Goal: Task Accomplishment & Management: Use online tool/utility

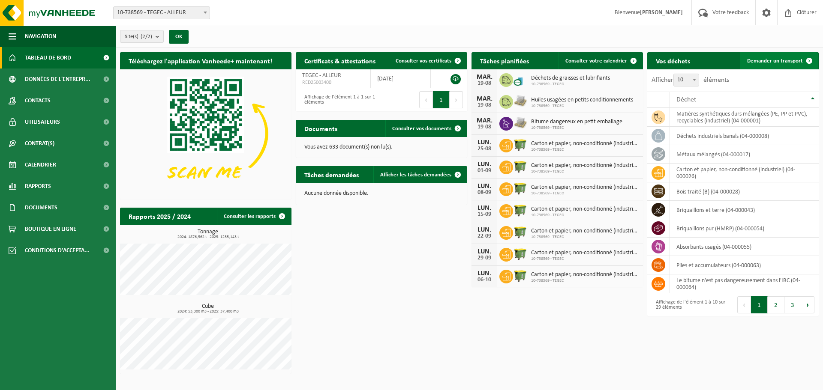
click at [784, 60] on span "Demander un transport" at bounding box center [775, 61] width 56 height 6
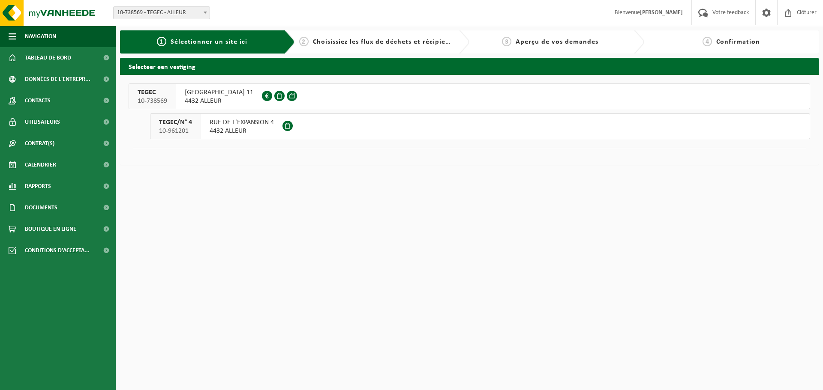
click at [212, 121] on span "RUE DE L'EXPANSION 4" at bounding box center [241, 122] width 64 height 9
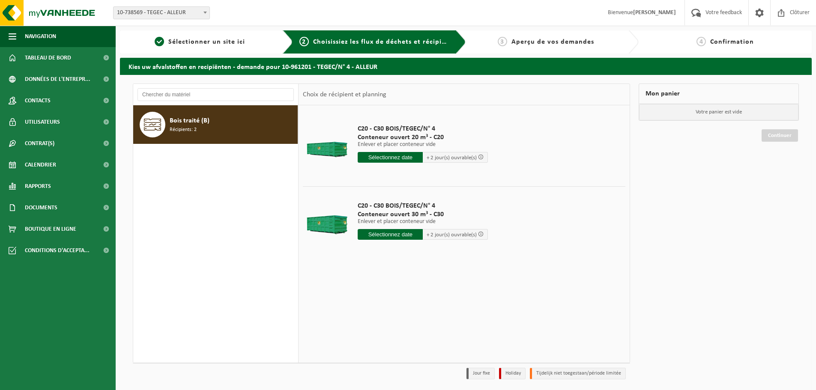
click at [184, 119] on span "Bois traité (B)" at bounding box center [190, 121] width 40 height 10
click at [406, 232] on input "text" at bounding box center [390, 234] width 65 height 11
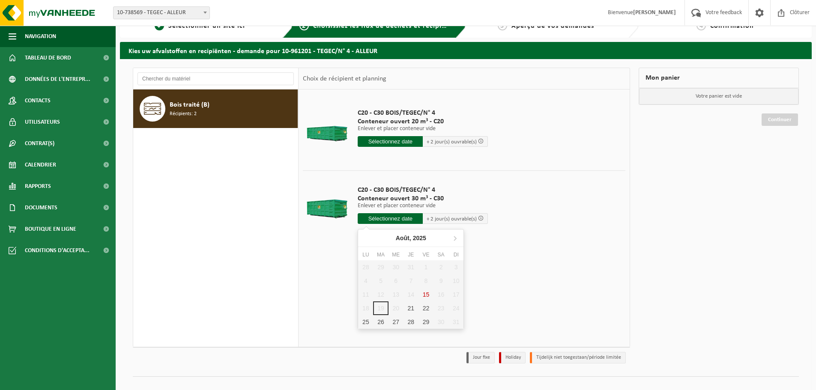
scroll to position [28, 0]
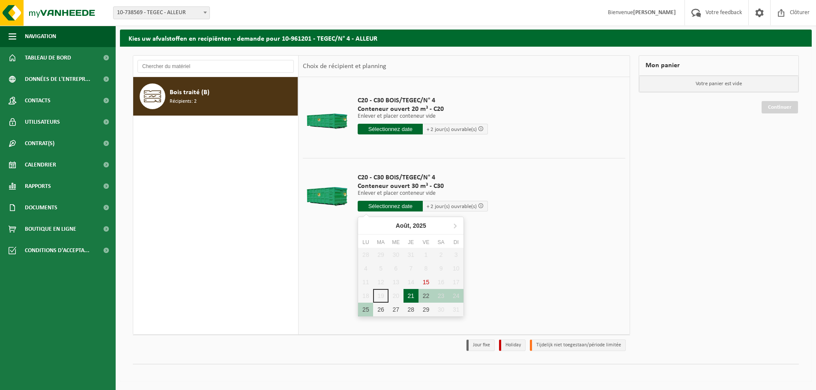
click at [410, 295] on div "21" at bounding box center [411, 296] width 15 height 14
type input "à partir de 2025-08-21"
type input "2025-08-21"
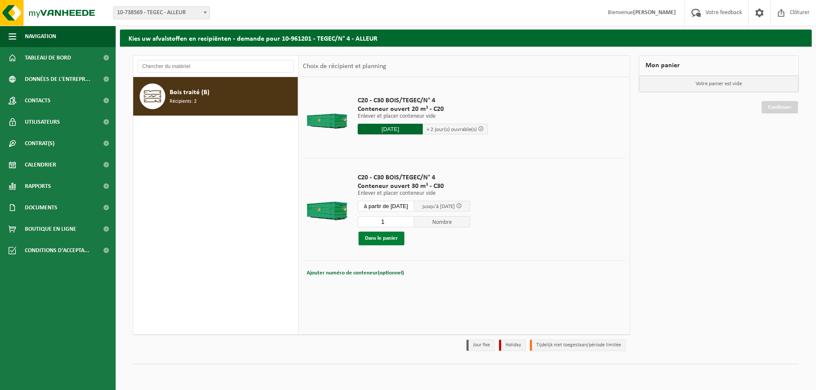
click at [380, 238] on button "Dans le panier" at bounding box center [382, 239] width 46 height 14
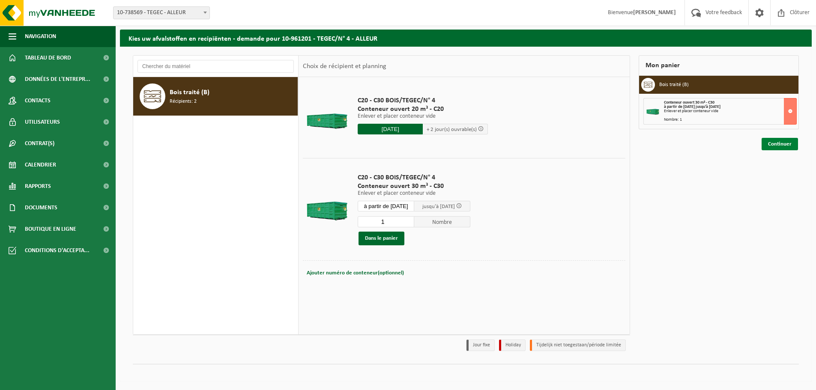
click at [779, 142] on link "Continuer" at bounding box center [780, 144] width 36 height 12
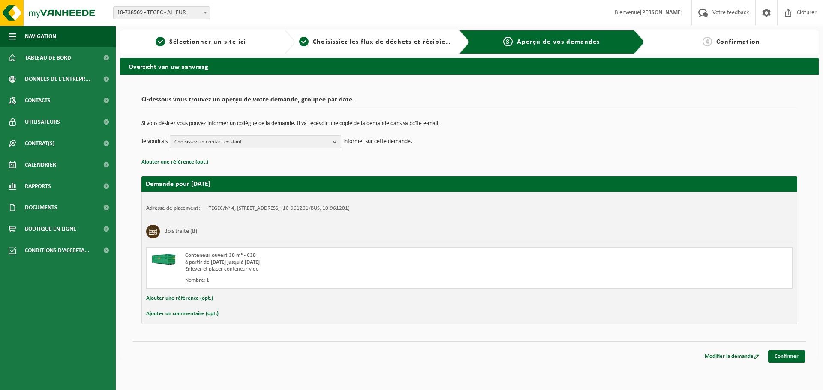
click at [245, 137] on span "Choisissez un contact existant" at bounding box center [251, 142] width 155 height 13
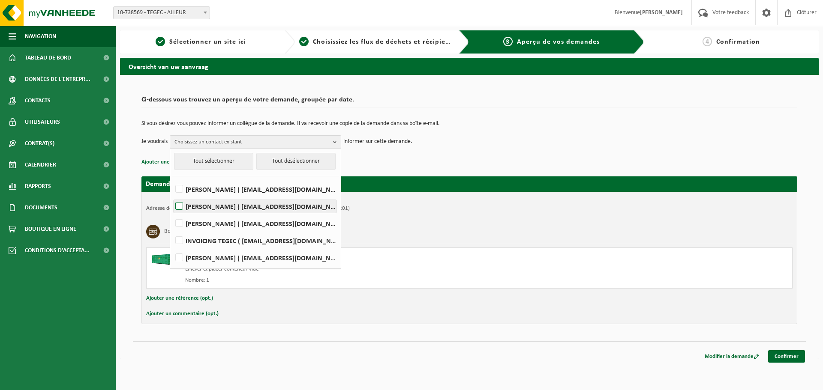
click at [179, 204] on label "David de Moitelle ( demoitelle@tegec.be )" at bounding box center [255, 206] width 163 height 13
click at [172, 196] on input "David de Moitelle ( demoitelle@tegec.be )" at bounding box center [172, 195] width 0 height 0
checkbox input "true"
click at [178, 241] on label "INVOICING TEGEC ( factures@tegec.be )" at bounding box center [255, 240] width 163 height 13
click at [172, 230] on input "INVOICING TEGEC ( factures@tegec.be )" at bounding box center [172, 230] width 0 height 0
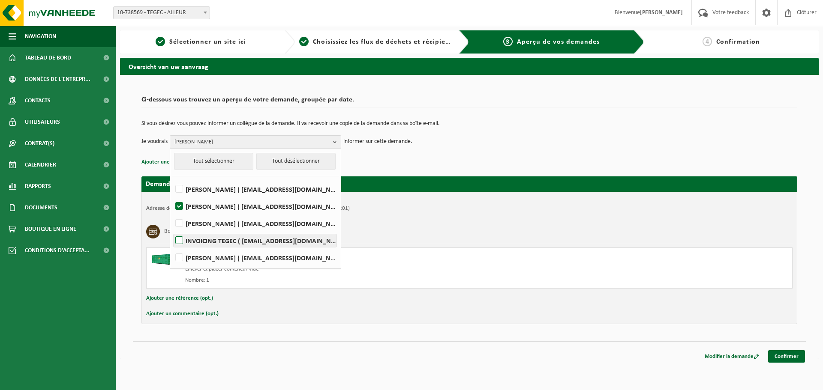
checkbox input "true"
click at [178, 256] on label "Nicolas Vanhulst ( vanhulst@tegec.be )" at bounding box center [255, 257] width 163 height 13
click at [172, 247] on input "Nicolas Vanhulst ( vanhulst@tegec.be )" at bounding box center [172, 247] width 0 height 0
checkbox input "true"
click at [465, 125] on p "Si vous désirez vous pouvez informer un collègue de la demande. Il va recevoir …" at bounding box center [468, 124] width 655 height 6
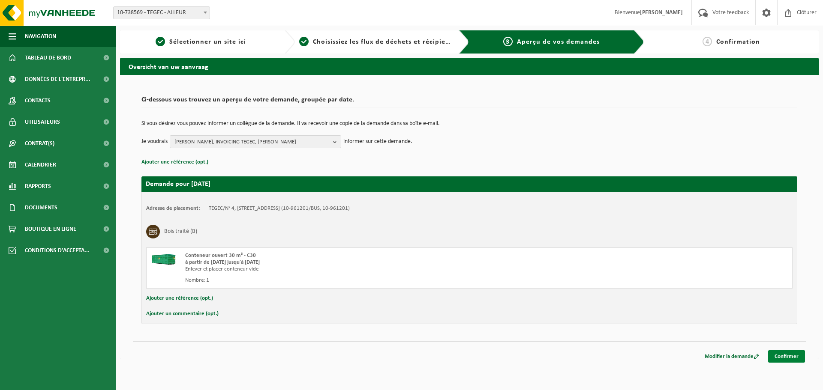
click at [793, 355] on link "Confirmer" at bounding box center [786, 356] width 37 height 12
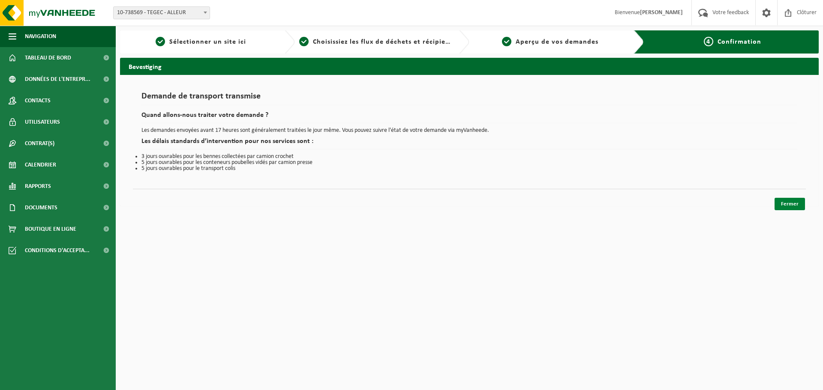
click at [789, 203] on link "Fermer" at bounding box center [789, 204] width 30 height 12
